Goal: Information Seeking & Learning: Learn about a topic

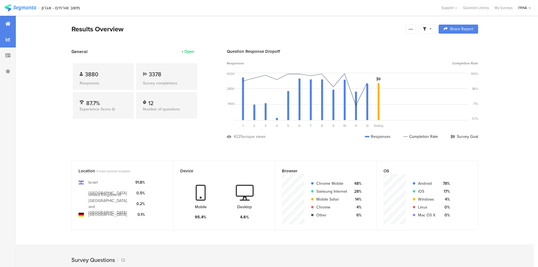
click at [10, 43] on div at bounding box center [8, 40] width 16 height 16
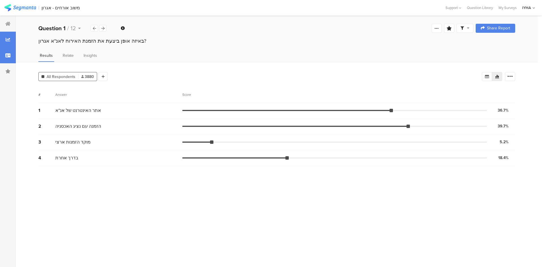
click at [9, 54] on icon at bounding box center [7, 55] width 5 height 5
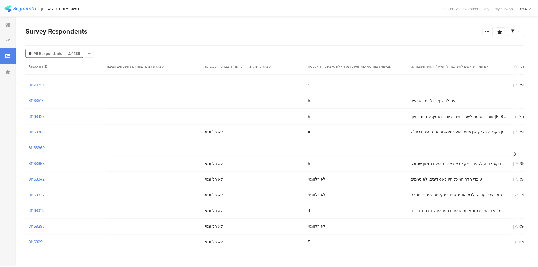
scroll to position [92, 1452]
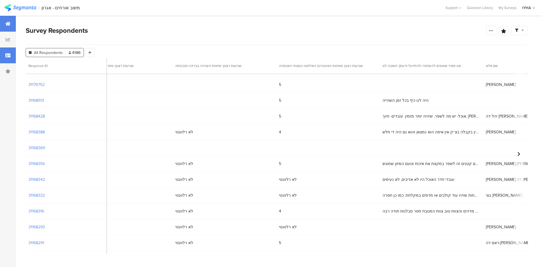
click at [2, 23] on div at bounding box center [8, 24] width 16 height 16
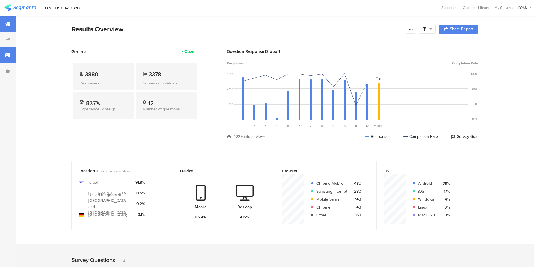
click at [10, 51] on div at bounding box center [8, 55] width 16 height 16
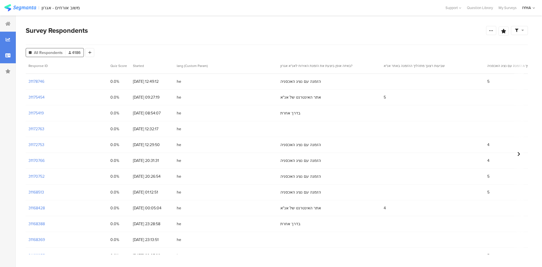
click at [8, 41] on icon at bounding box center [8, 39] width 5 height 5
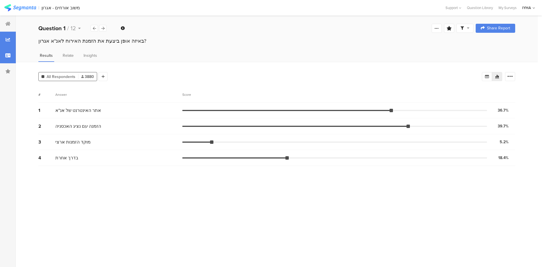
click at [6, 54] on icon at bounding box center [7, 55] width 5 height 5
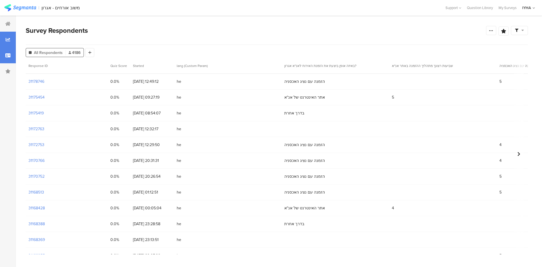
click at [9, 19] on div at bounding box center [8, 24] width 16 height 16
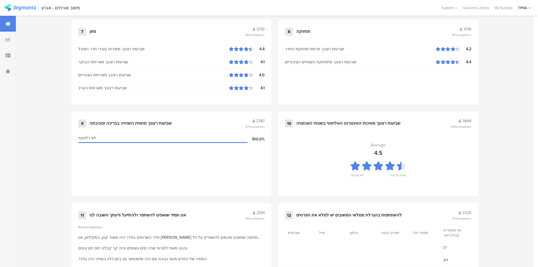
scroll to position [562, 0]
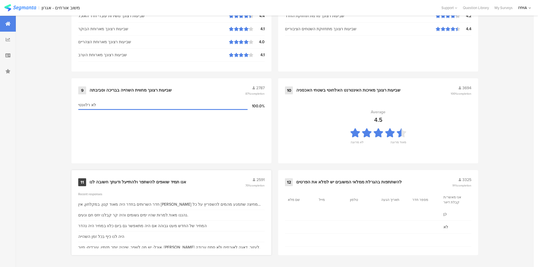
click at [121, 179] on div "אנו תמיד שואפים להשתפר ולהתייעל ודעתך חשובה לנו" at bounding box center [138, 182] width 97 height 6
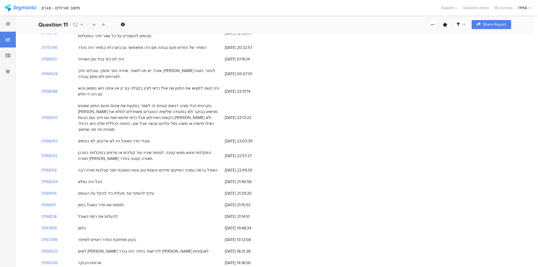
scroll to position [78, 0]
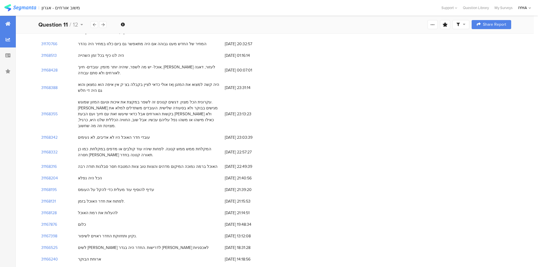
click at [11, 27] on div at bounding box center [8, 24] width 16 height 16
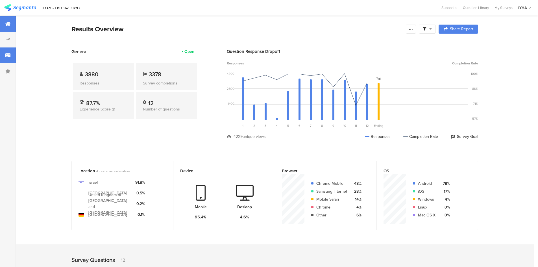
click at [12, 53] on div at bounding box center [8, 55] width 16 height 16
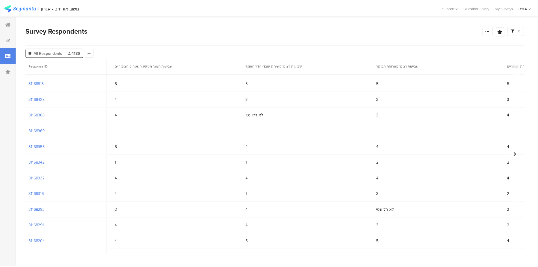
scroll to position [99, 984]
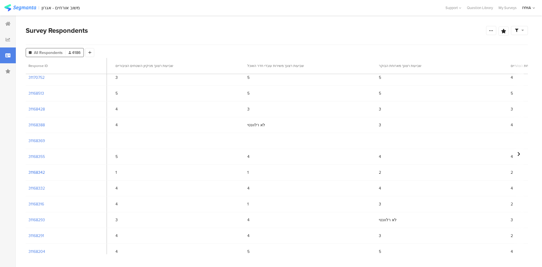
click at [35, 173] on section "31168342" at bounding box center [37, 173] width 16 height 6
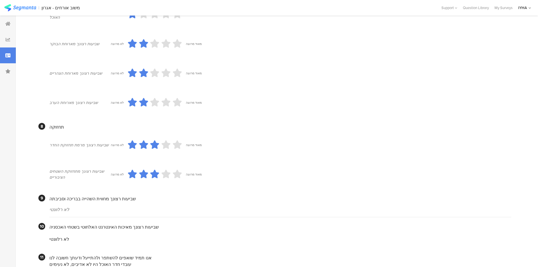
scroll to position [351, 0]
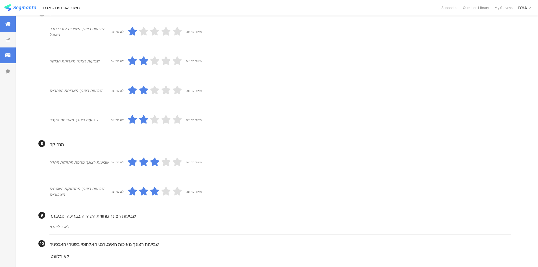
click at [8, 22] on icon at bounding box center [7, 23] width 5 height 5
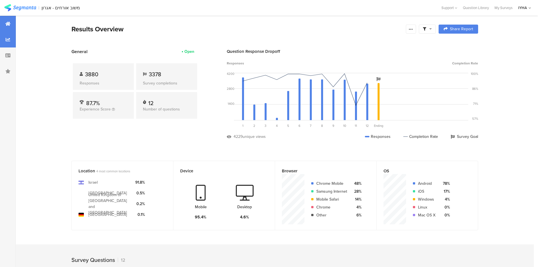
click at [9, 41] on icon at bounding box center [8, 39] width 5 height 5
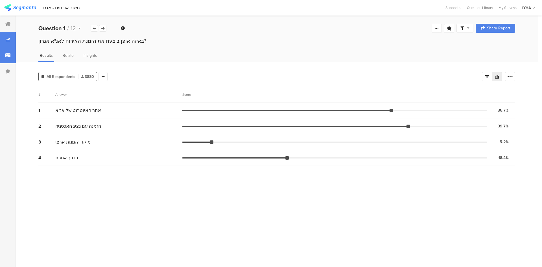
click at [5, 55] on div at bounding box center [8, 55] width 16 height 16
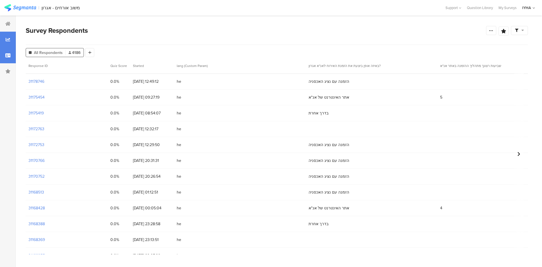
click at [6, 34] on div at bounding box center [8, 40] width 16 height 16
click at [6, 25] on icon at bounding box center [7, 23] width 5 height 5
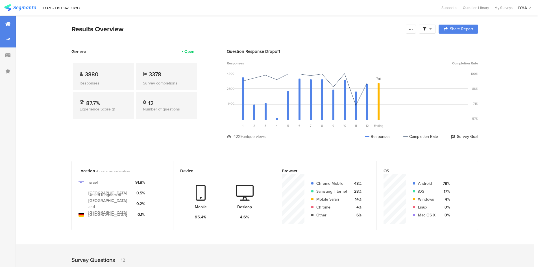
click at [10, 41] on div at bounding box center [8, 40] width 16 height 16
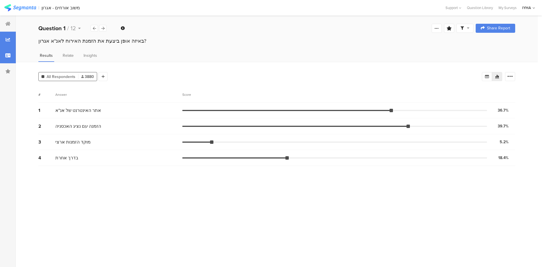
click at [10, 58] on div at bounding box center [8, 55] width 16 height 16
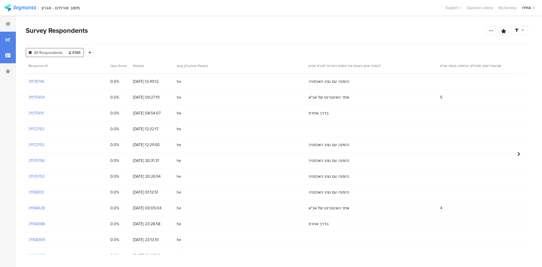
click at [5, 37] on div at bounding box center [8, 40] width 16 height 16
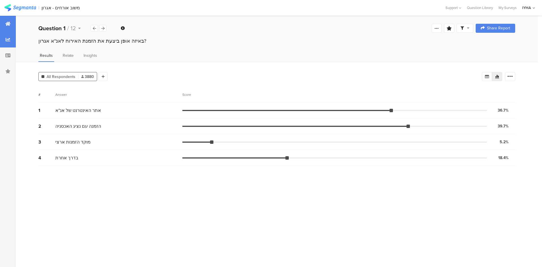
click at [5, 29] on div at bounding box center [8, 24] width 16 height 16
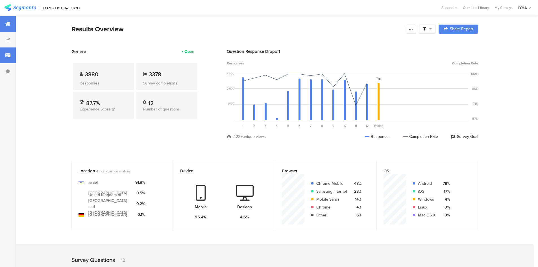
click at [9, 60] on div at bounding box center [8, 55] width 16 height 16
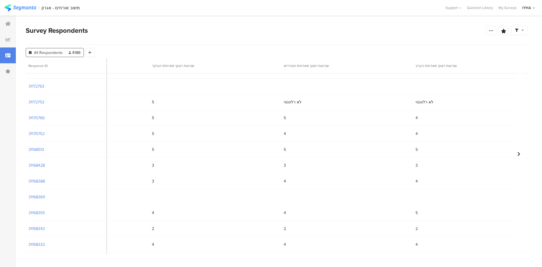
scroll to position [0, 1211]
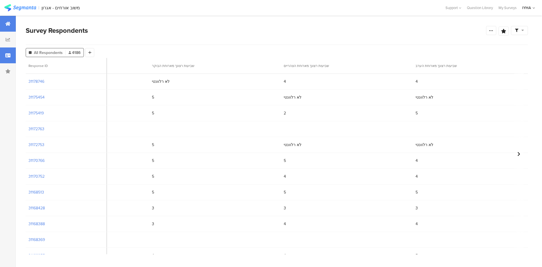
click at [9, 20] on div at bounding box center [8, 24] width 16 height 16
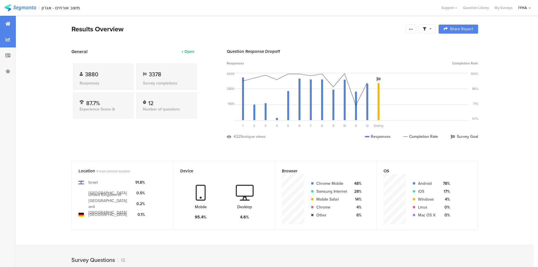
click at [8, 45] on div at bounding box center [8, 40] width 16 height 16
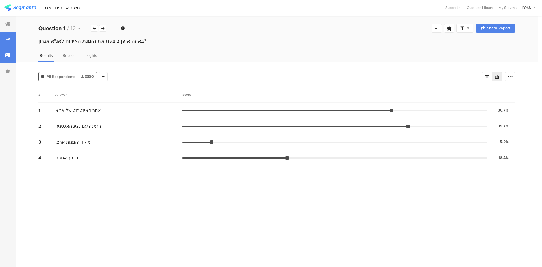
click at [12, 59] on div at bounding box center [8, 55] width 16 height 16
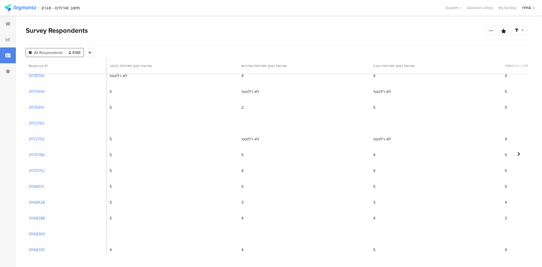
scroll to position [0, 1254]
